Goal: Information Seeking & Learning: Learn about a topic

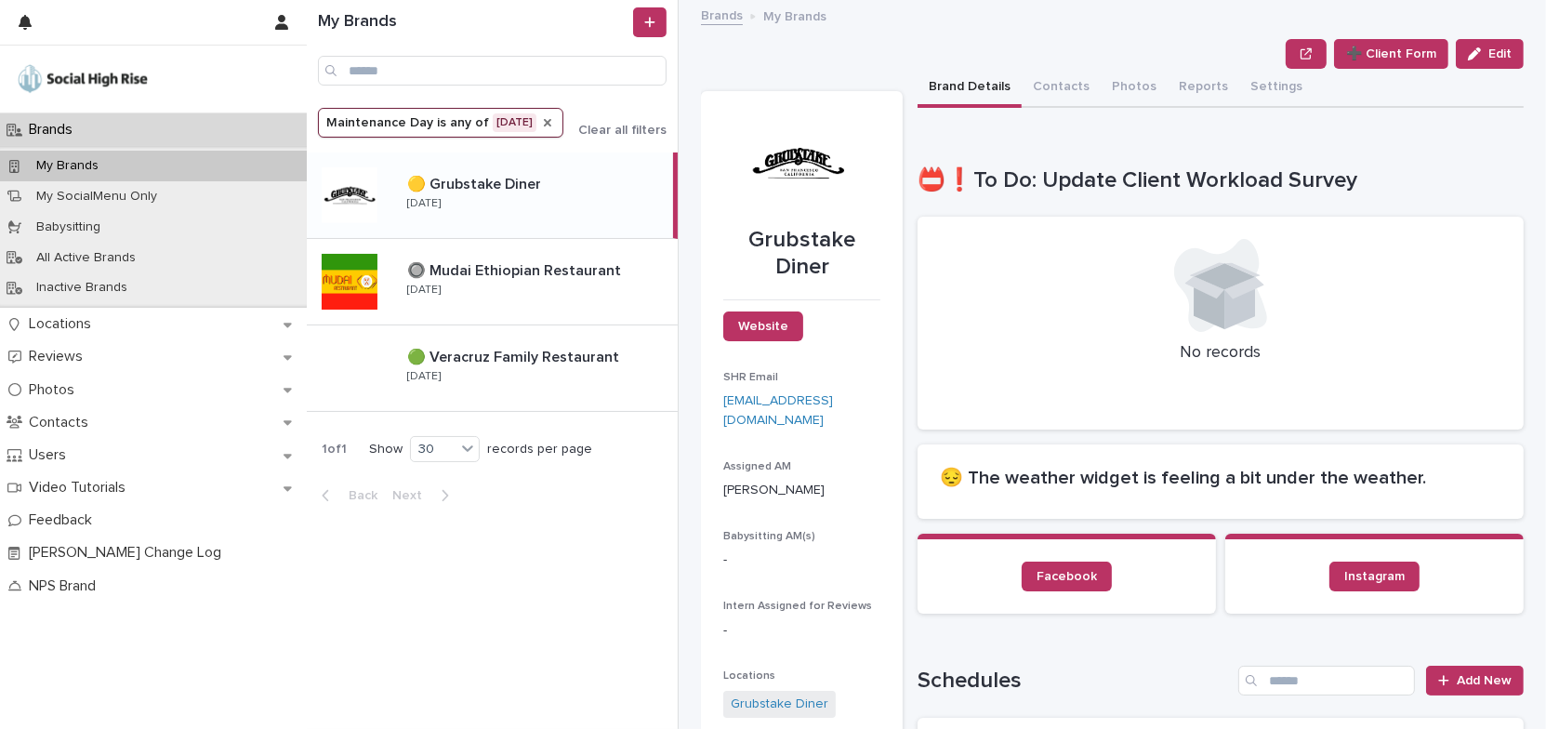
click at [540, 125] on icon "Maintenance Day" at bounding box center [547, 122] width 15 height 15
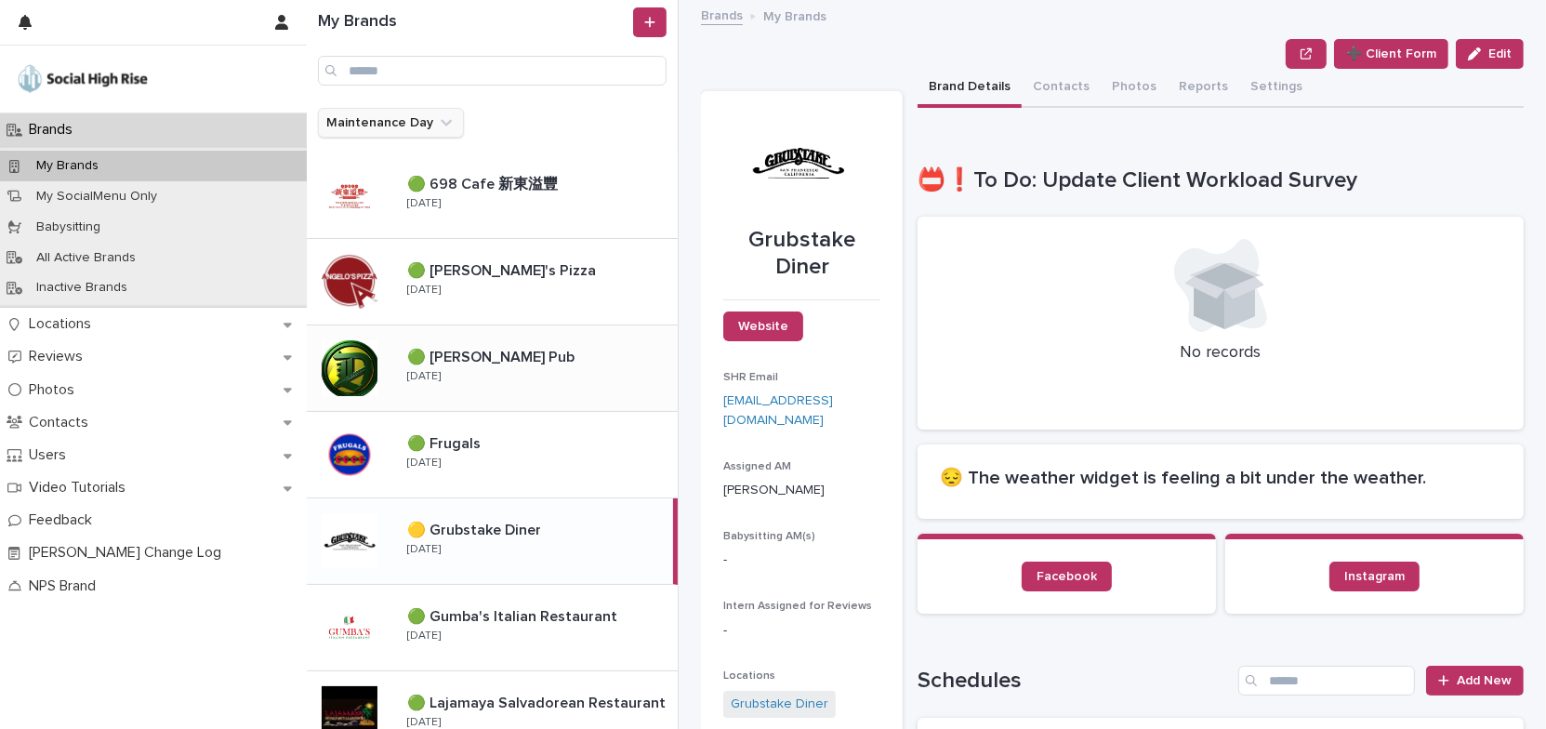
click at [507, 377] on div "🟢 [PERSON_NAME] Pub 🟢 [PERSON_NAME] Pub [DATE]" at bounding box center [534, 368] width 285 height 54
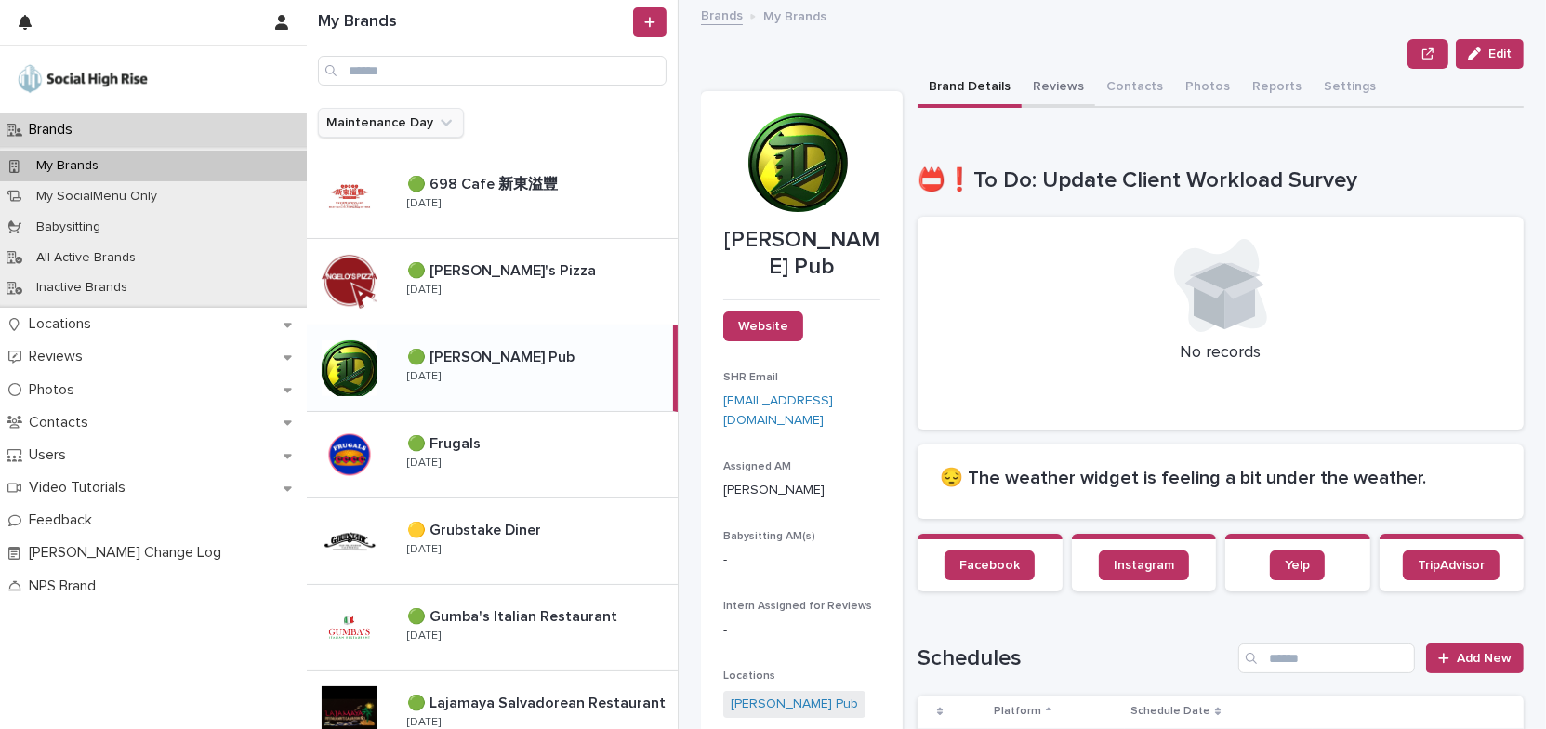
click at [1047, 82] on button "Reviews" at bounding box center [1057, 88] width 73 height 39
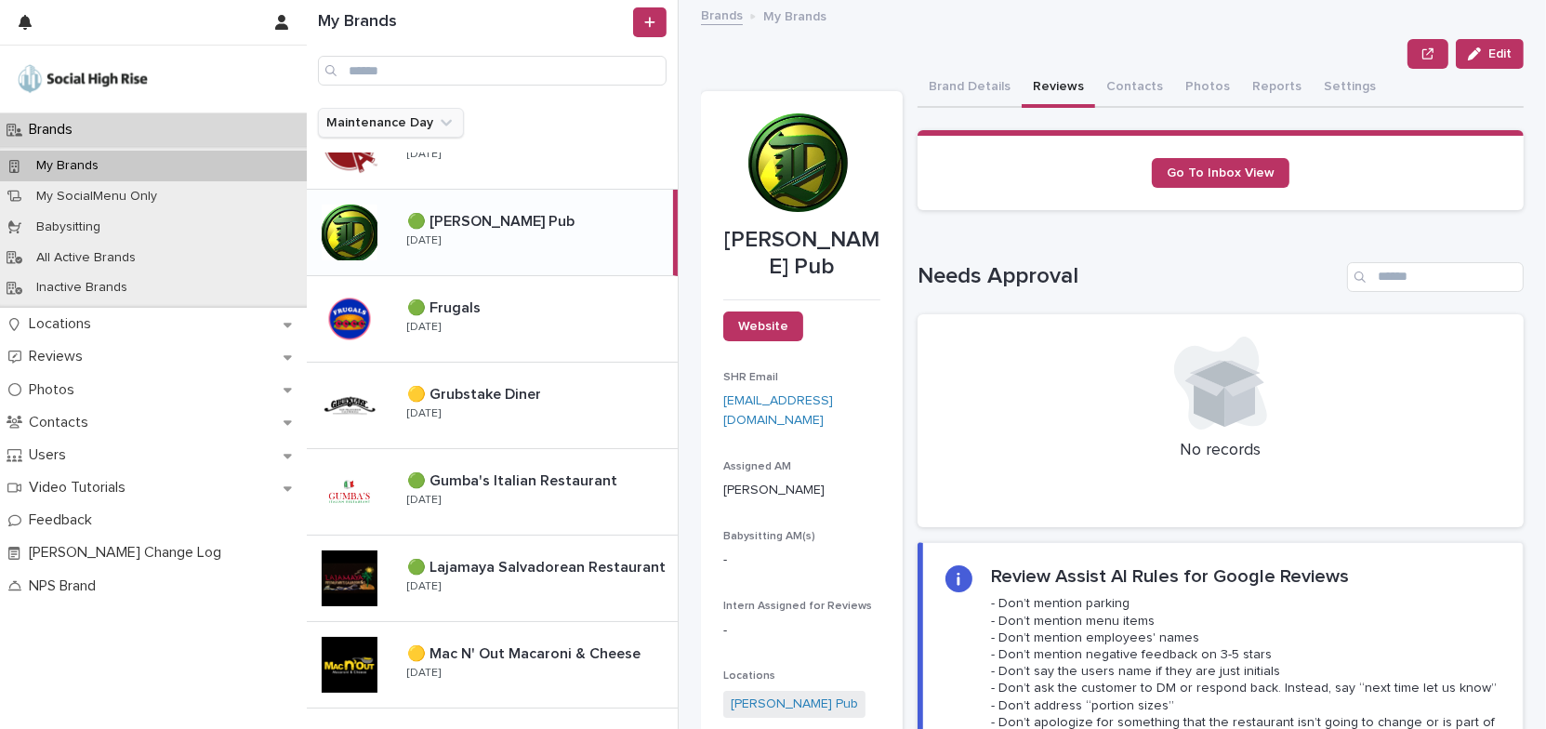
scroll to position [253, 0]
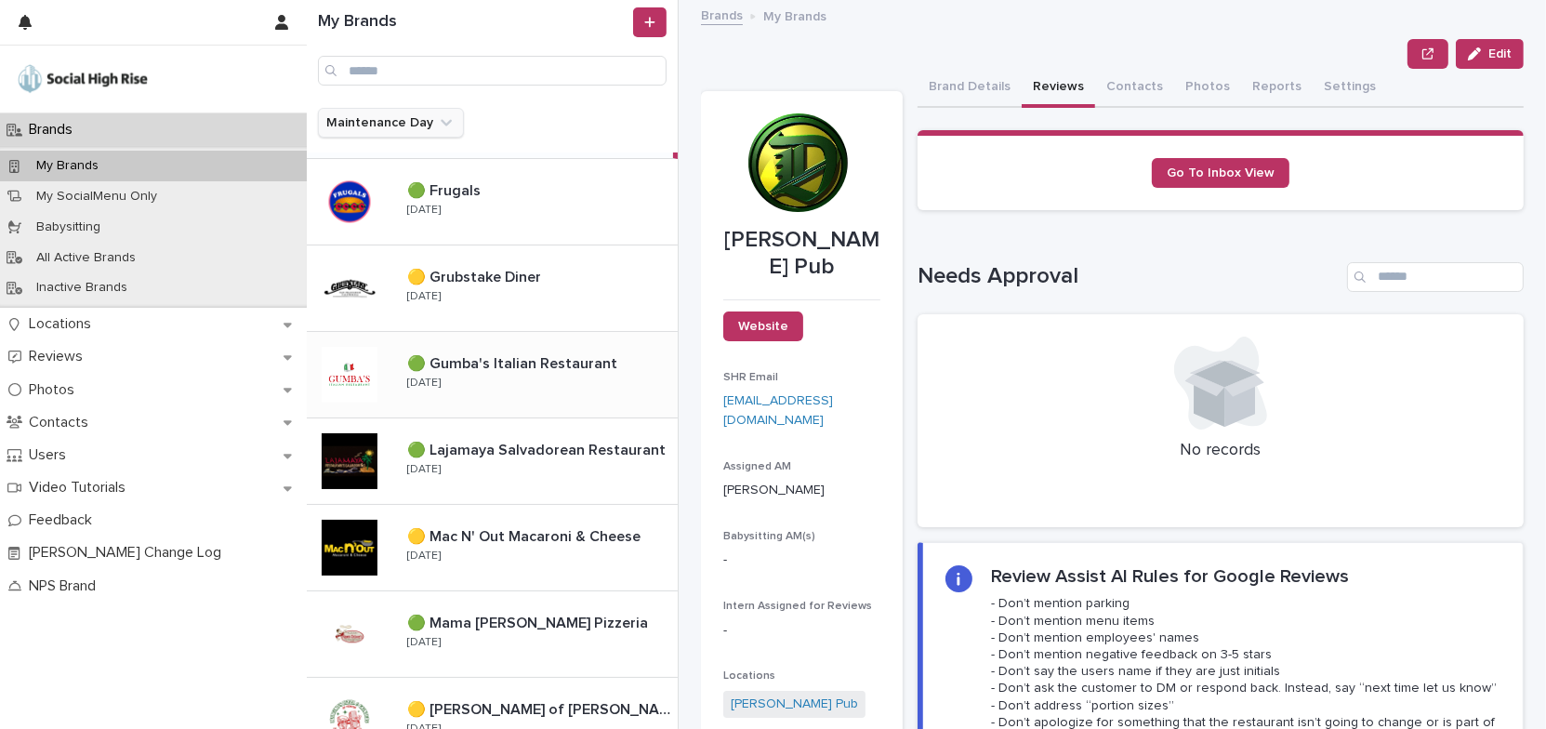
click at [520, 381] on div "🟢 Gumba's Italian Restaurant 🟢 Gumba's Italian Restaurant [DATE]" at bounding box center [534, 375] width 285 height 54
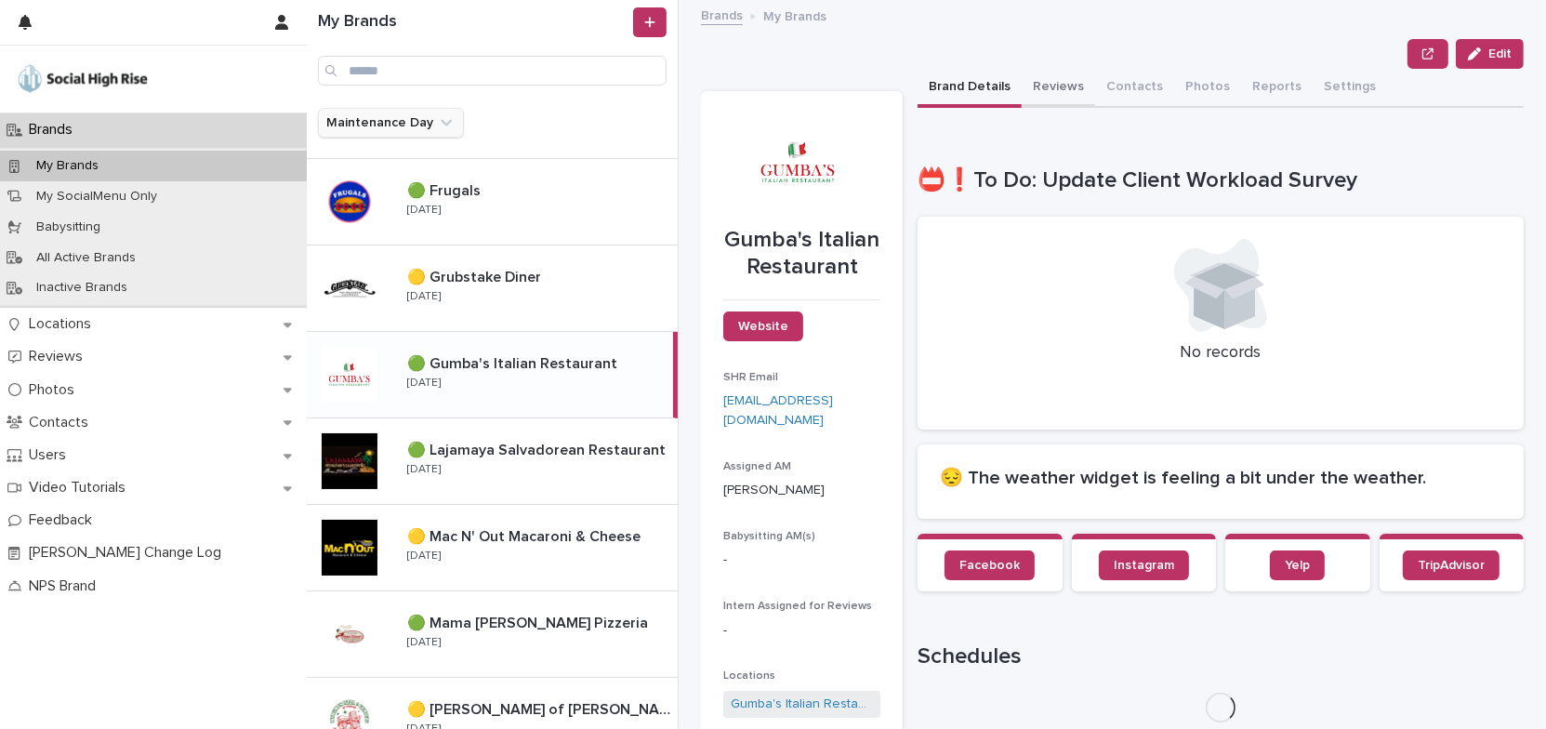
click at [1047, 89] on button "Reviews" at bounding box center [1057, 88] width 73 height 39
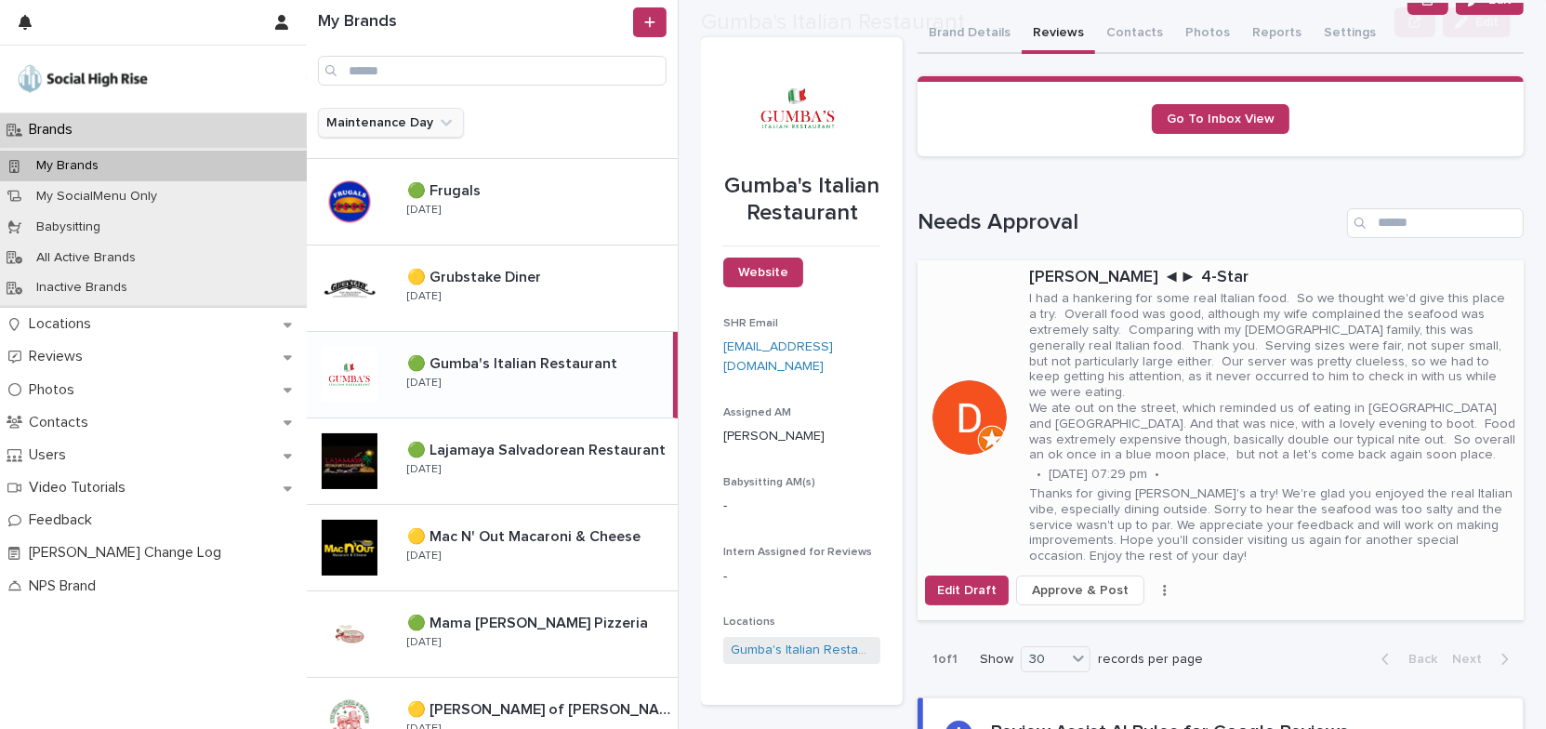
scroll to position [84, 0]
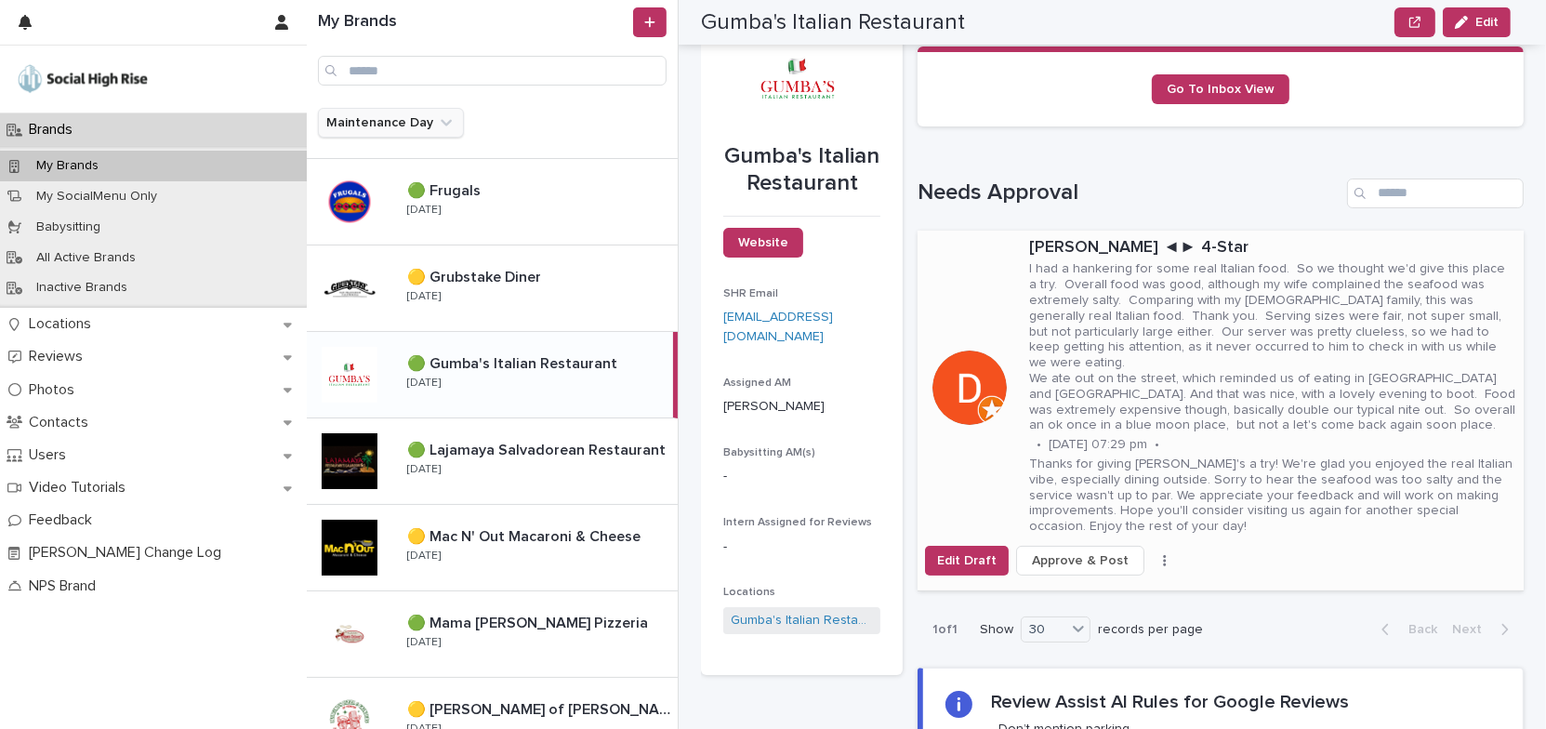
click at [1153, 326] on p "I had a hankering for some real Italian food. So we thought we'd give this plac…" at bounding box center [1272, 347] width 487 height 172
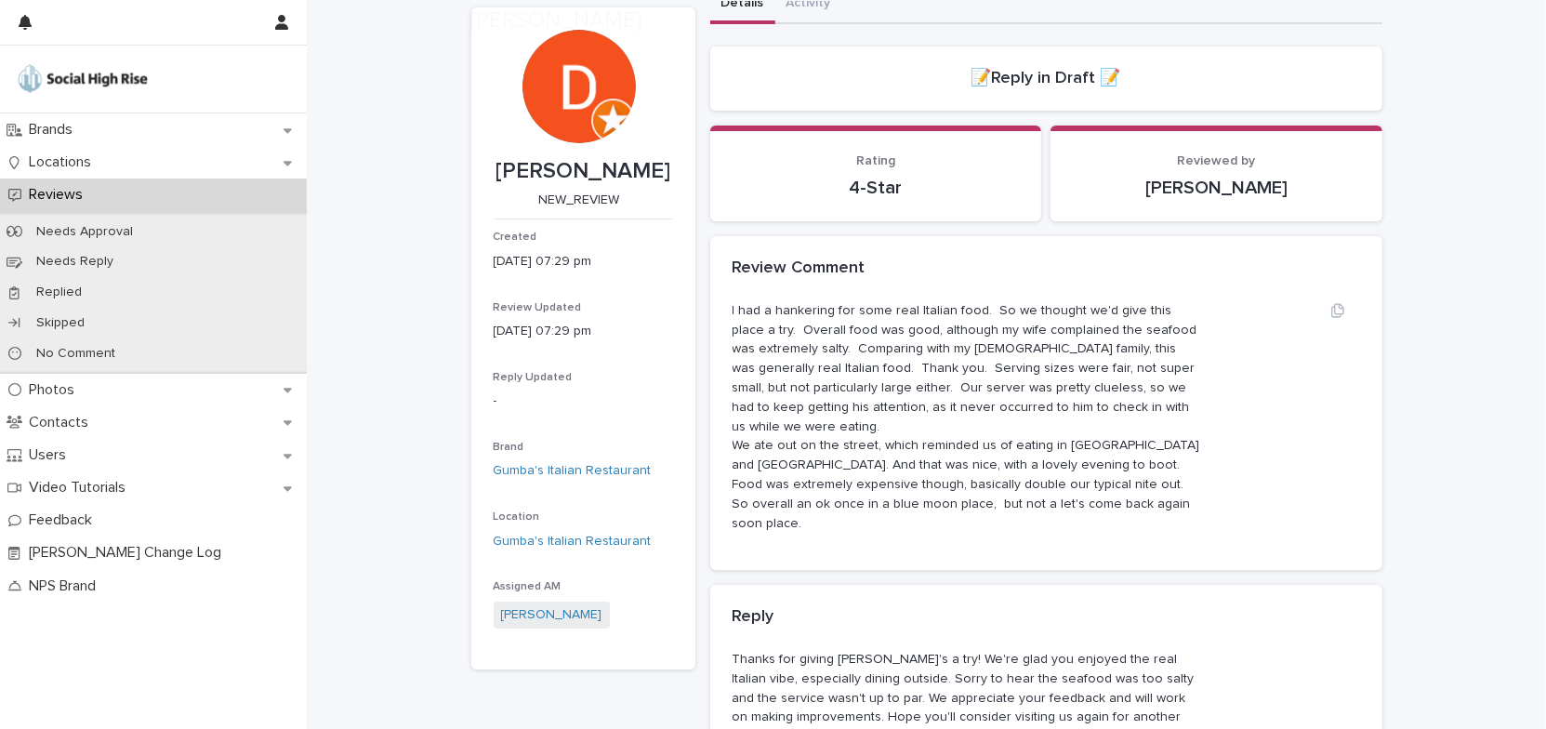
scroll to position [84, 0]
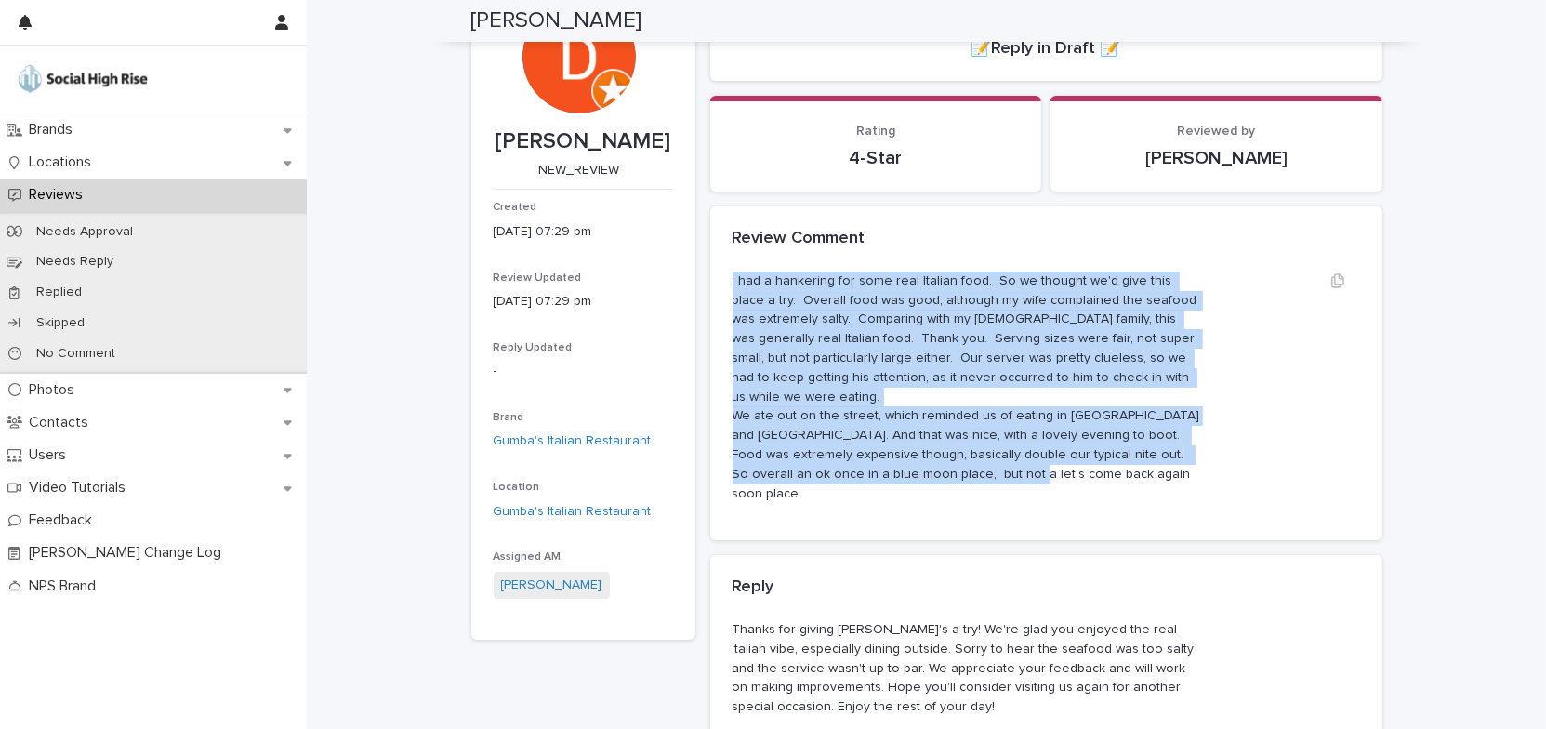
drag, startPoint x: 724, startPoint y: 274, endPoint x: 1011, endPoint y: 447, distance: 335.2
click at [1011, 447] on div "I had a hankering for some real Italian food. So we thought we'd give this plac…" at bounding box center [1046, 406] width 672 height 270
copy p "I had a hankering for some real Italian food. So we thought we'd give this plac…"
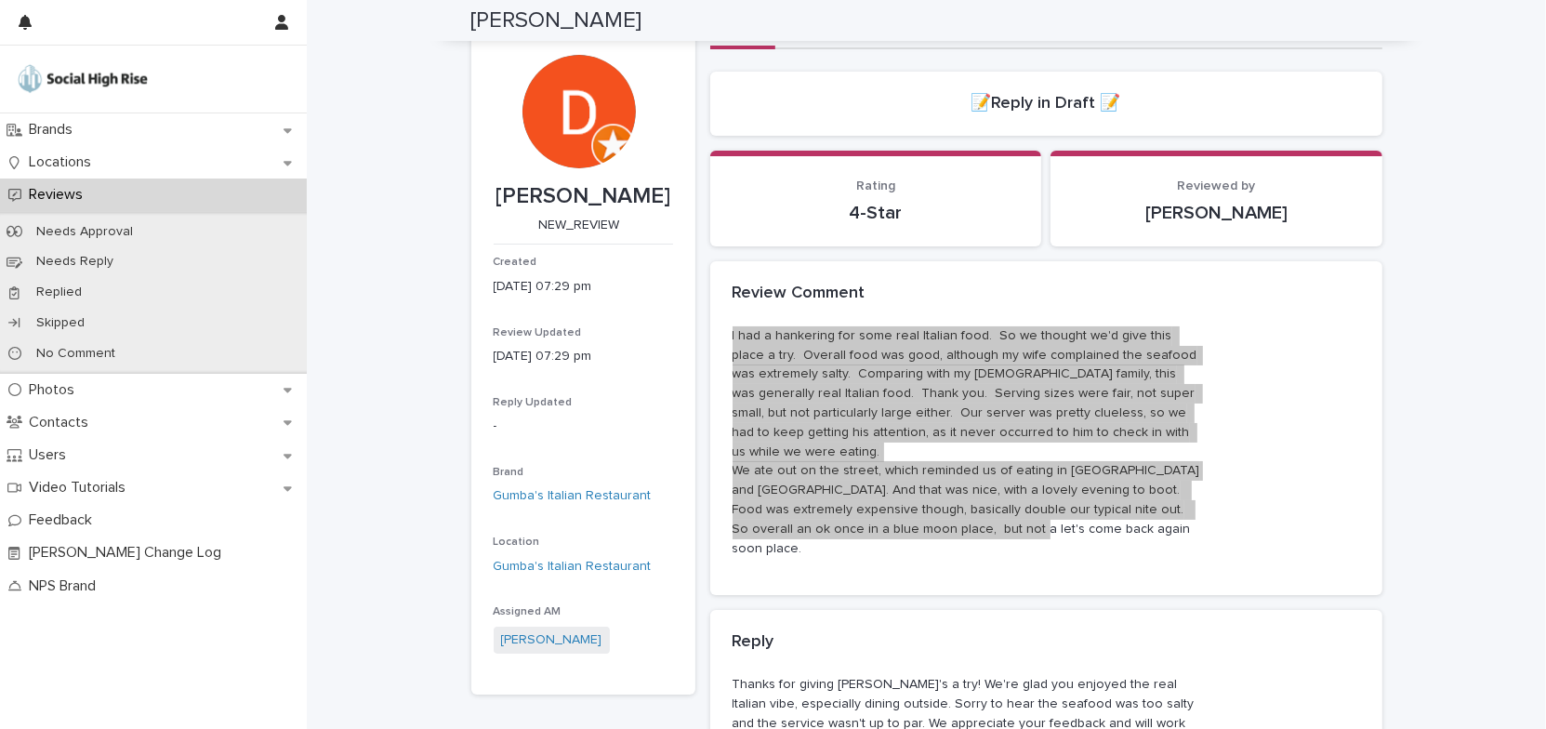
scroll to position [0, 0]
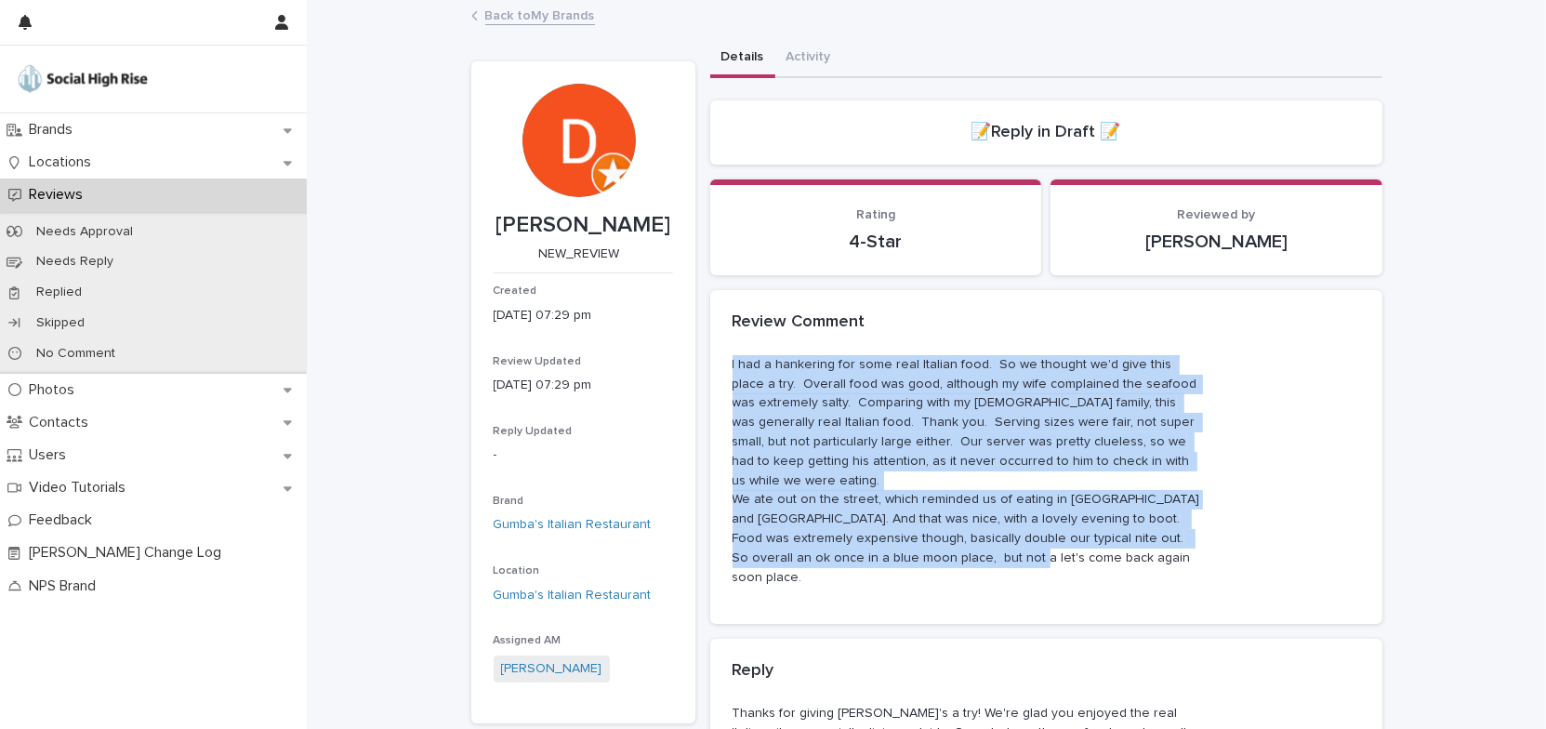
click at [541, 10] on link "Back to My Brands" at bounding box center [540, 14] width 110 height 21
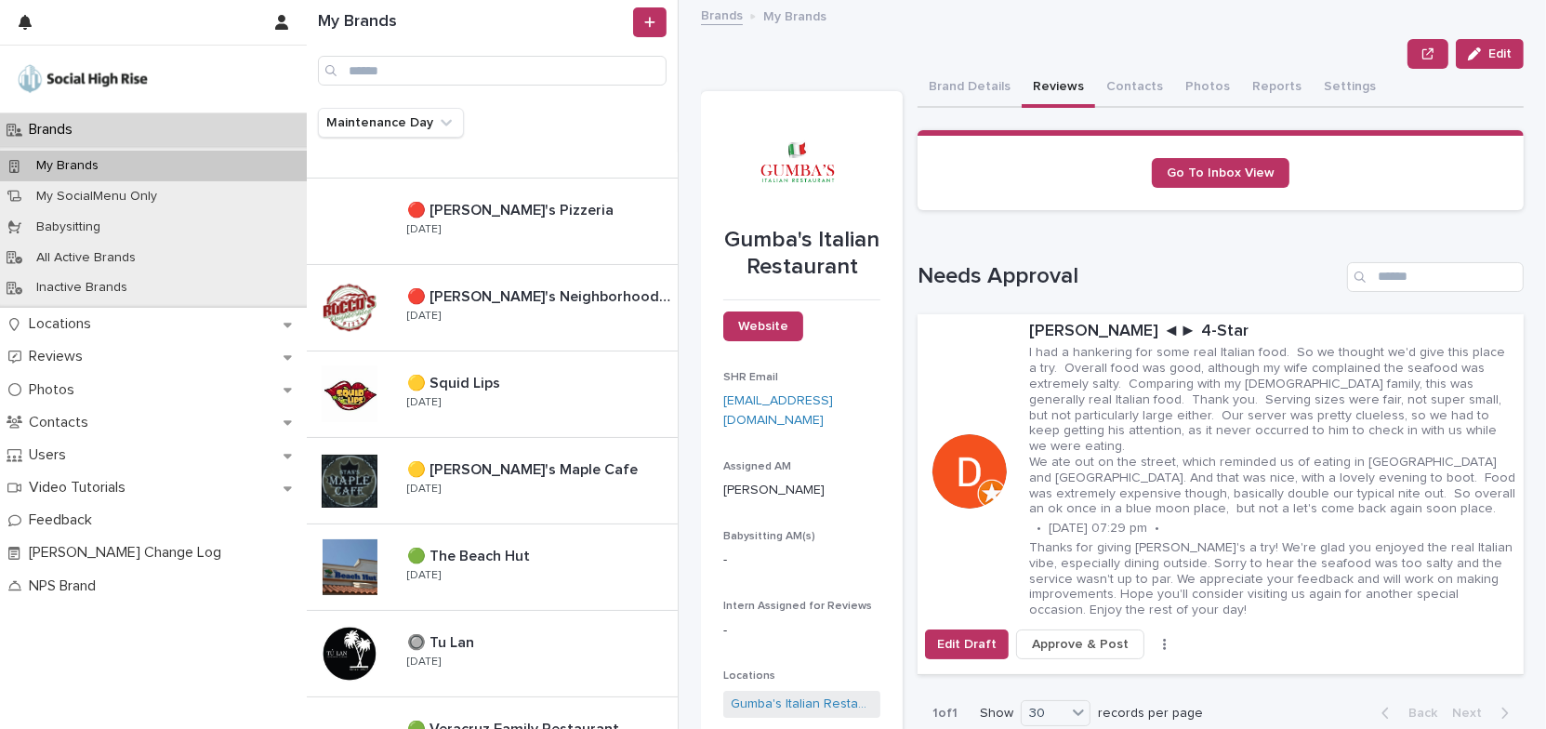
scroll to position [1182, 0]
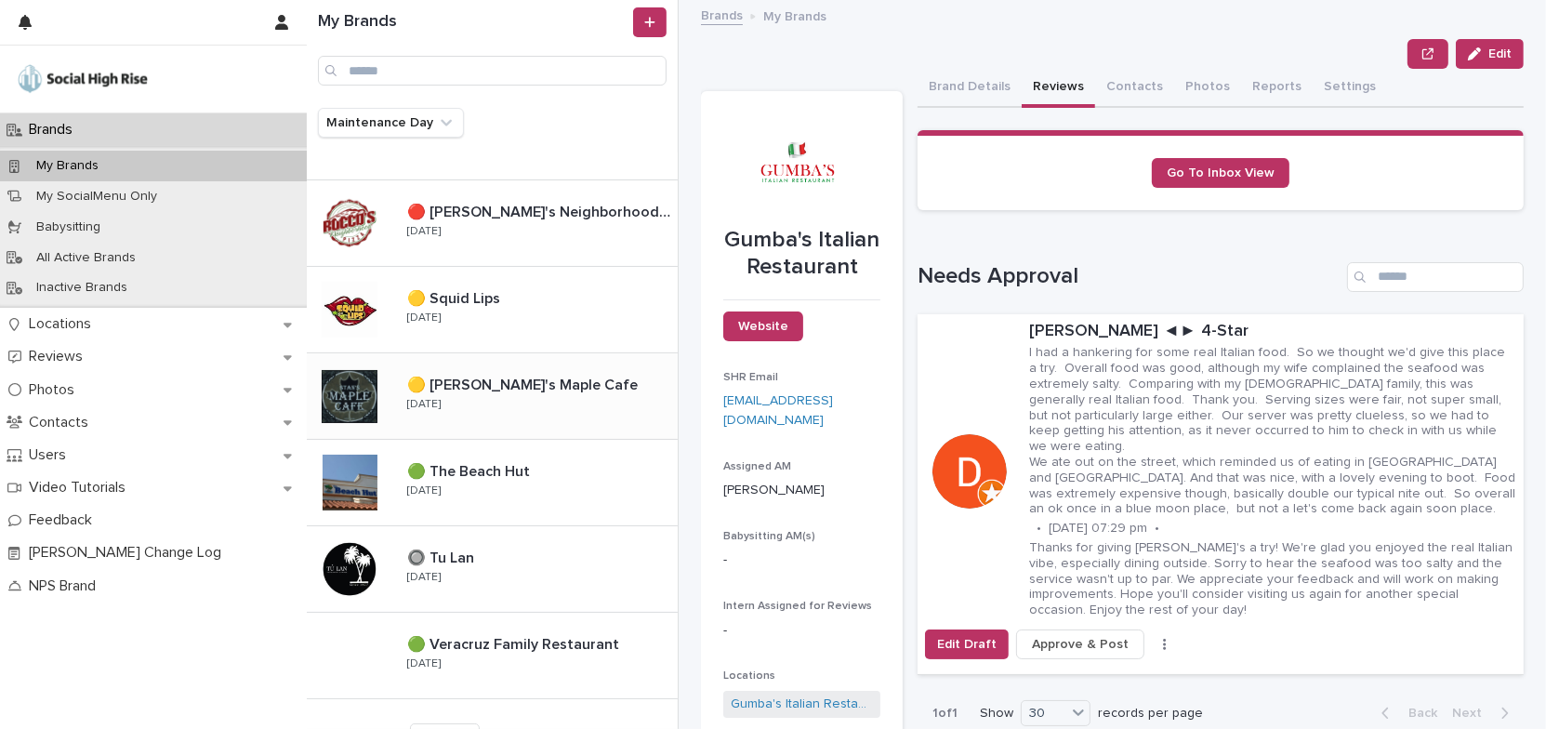
click at [558, 410] on div "🟡 [PERSON_NAME]'s Maple Cafe 🟡 [PERSON_NAME]'s Maple Cafe [DATE]" at bounding box center [534, 396] width 285 height 54
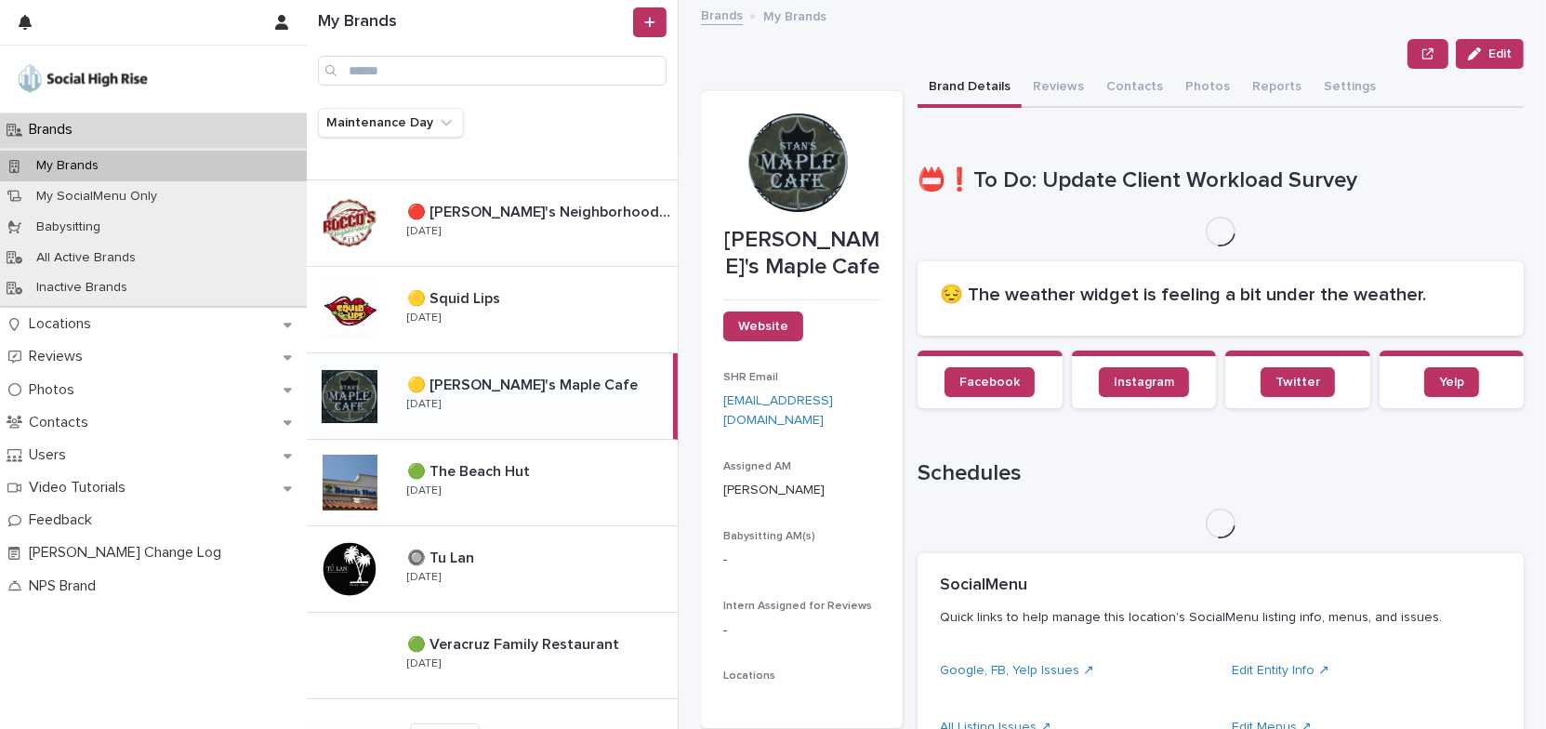
scroll to position [253, 0]
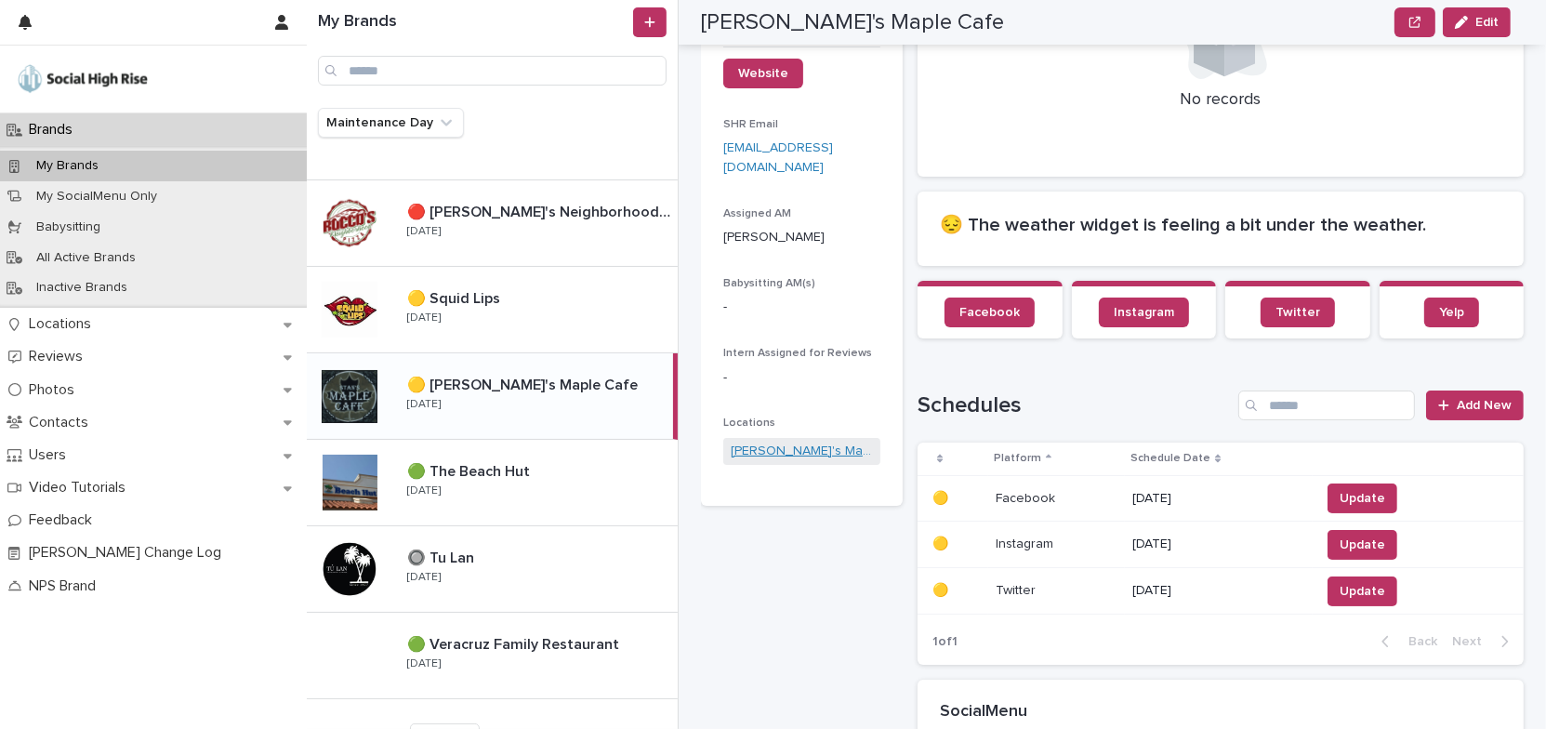
click at [813, 454] on link "[PERSON_NAME]'s Maple Cafe" at bounding box center [802, 451] width 142 height 20
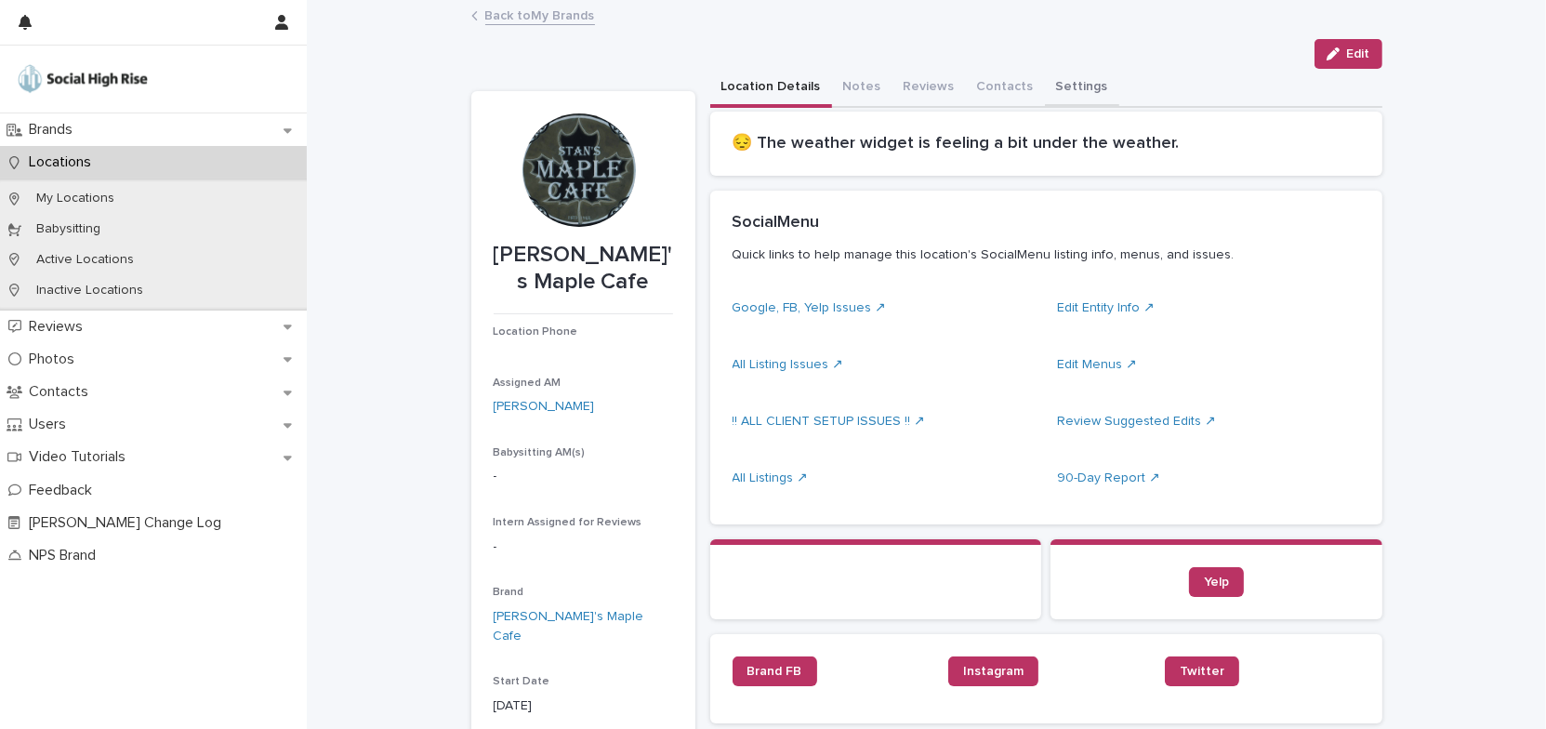
click at [1052, 88] on button "Settings" at bounding box center [1082, 88] width 74 height 39
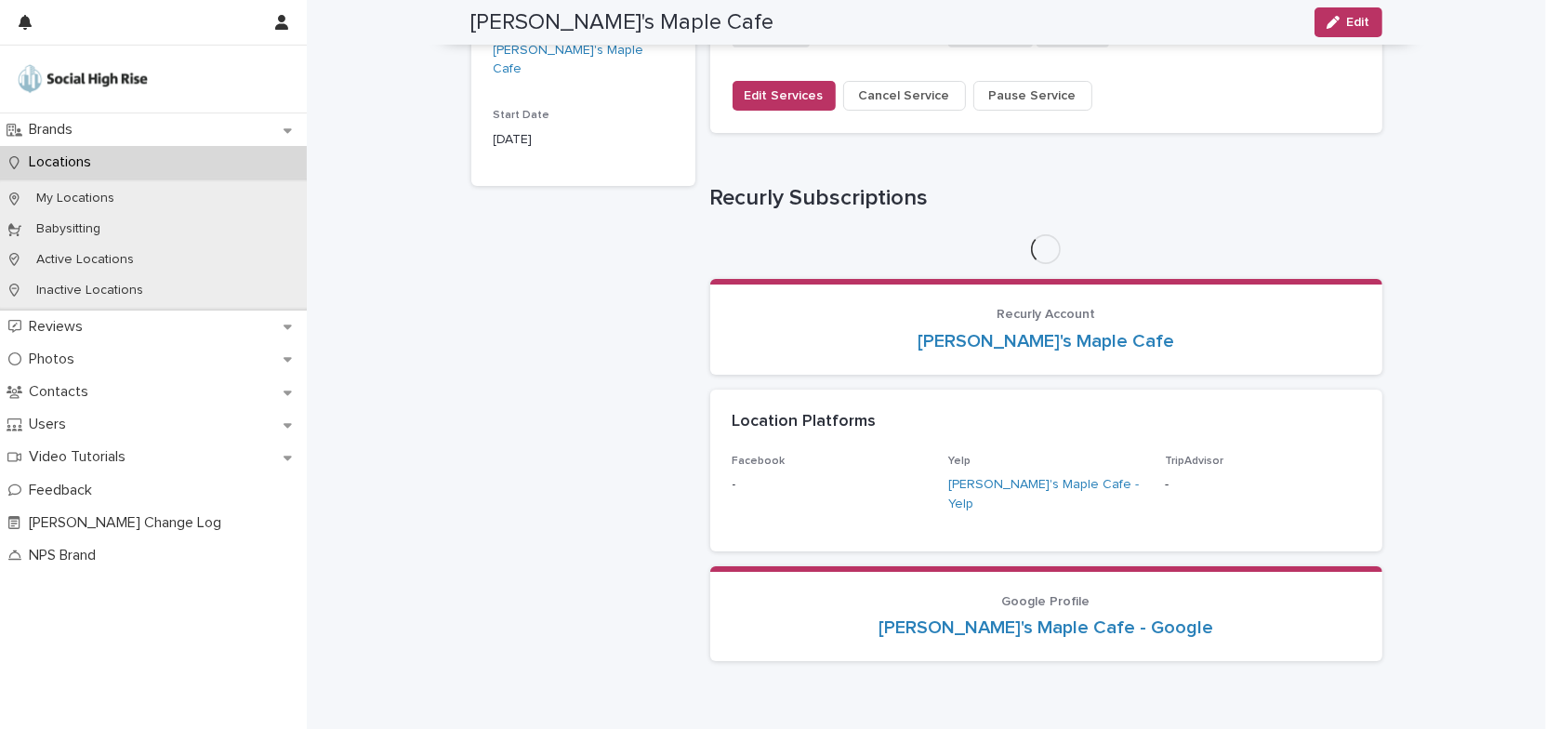
scroll to position [671, 0]
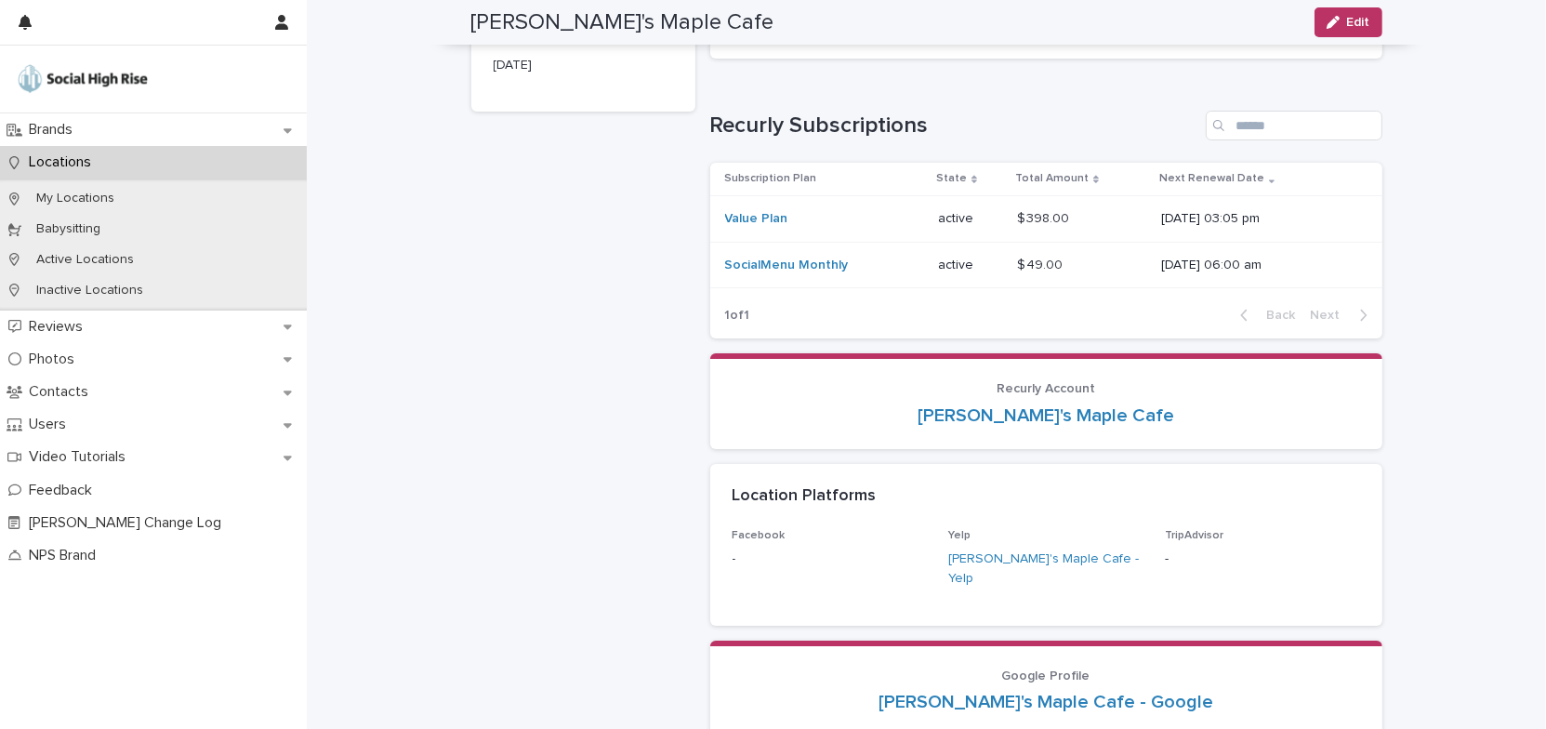
click at [1415, 258] on div "Loading... Saving… Loading... Saving… [PERSON_NAME]'s Maple Cafe Edit Edit [PER…" at bounding box center [926, 87] width 1239 height 1513
